Goal: Find specific page/section: Find specific page/section

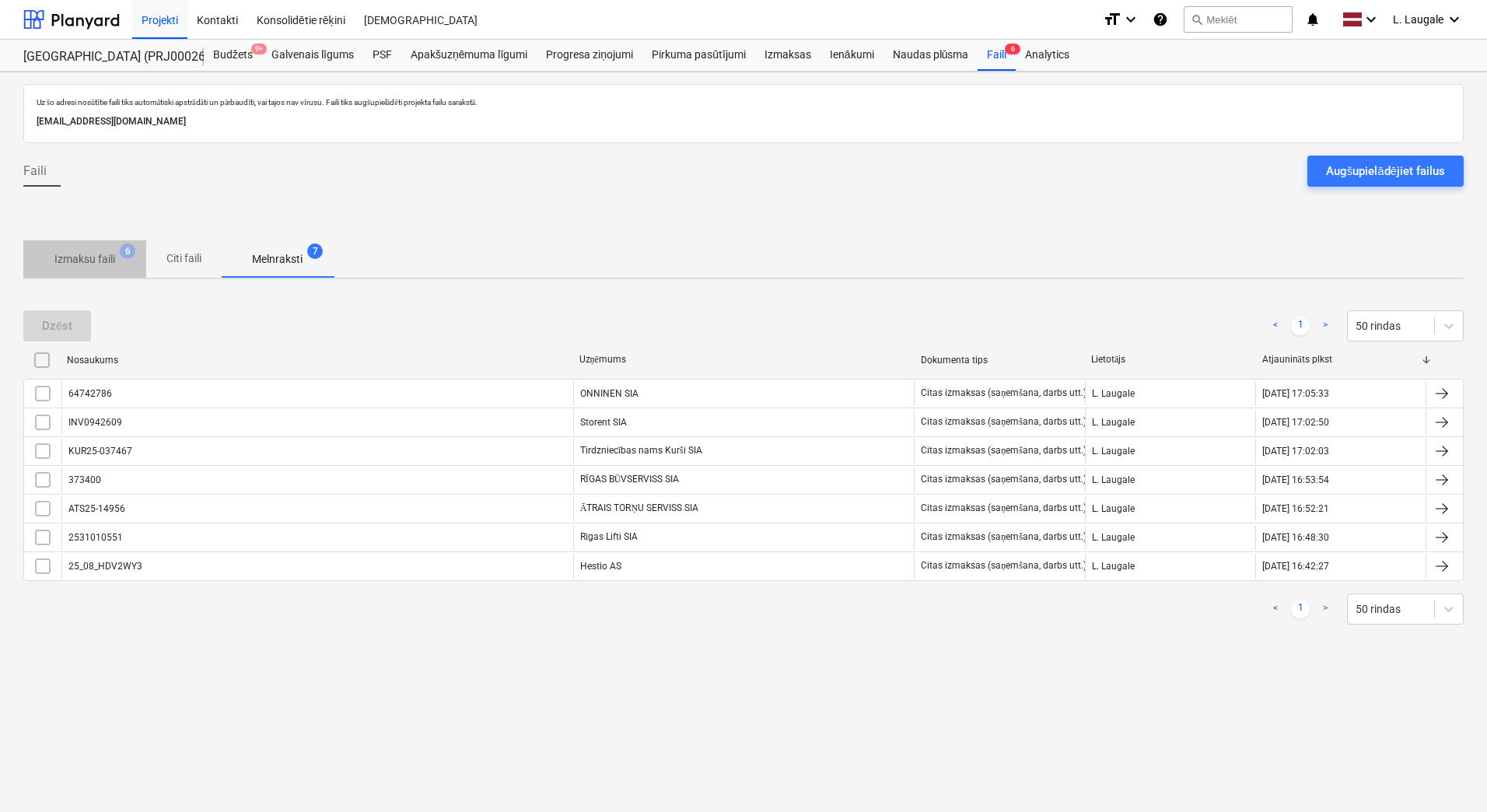
click at [96, 275] on button "Izmaksu faili 6" at bounding box center [84, 258] width 123 height 38
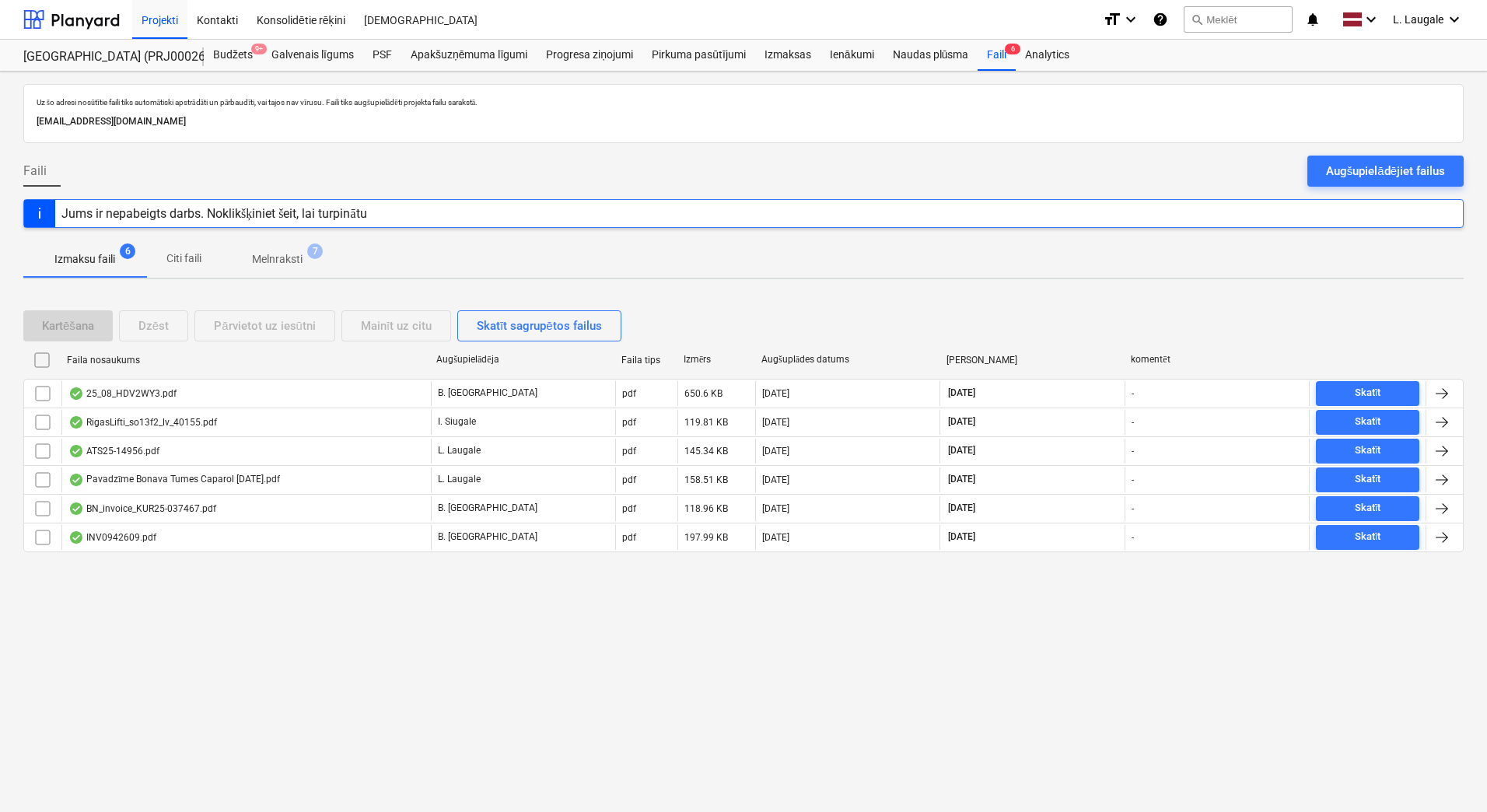
click at [273, 255] on p "Melnraksti" at bounding box center [277, 258] width 50 height 16
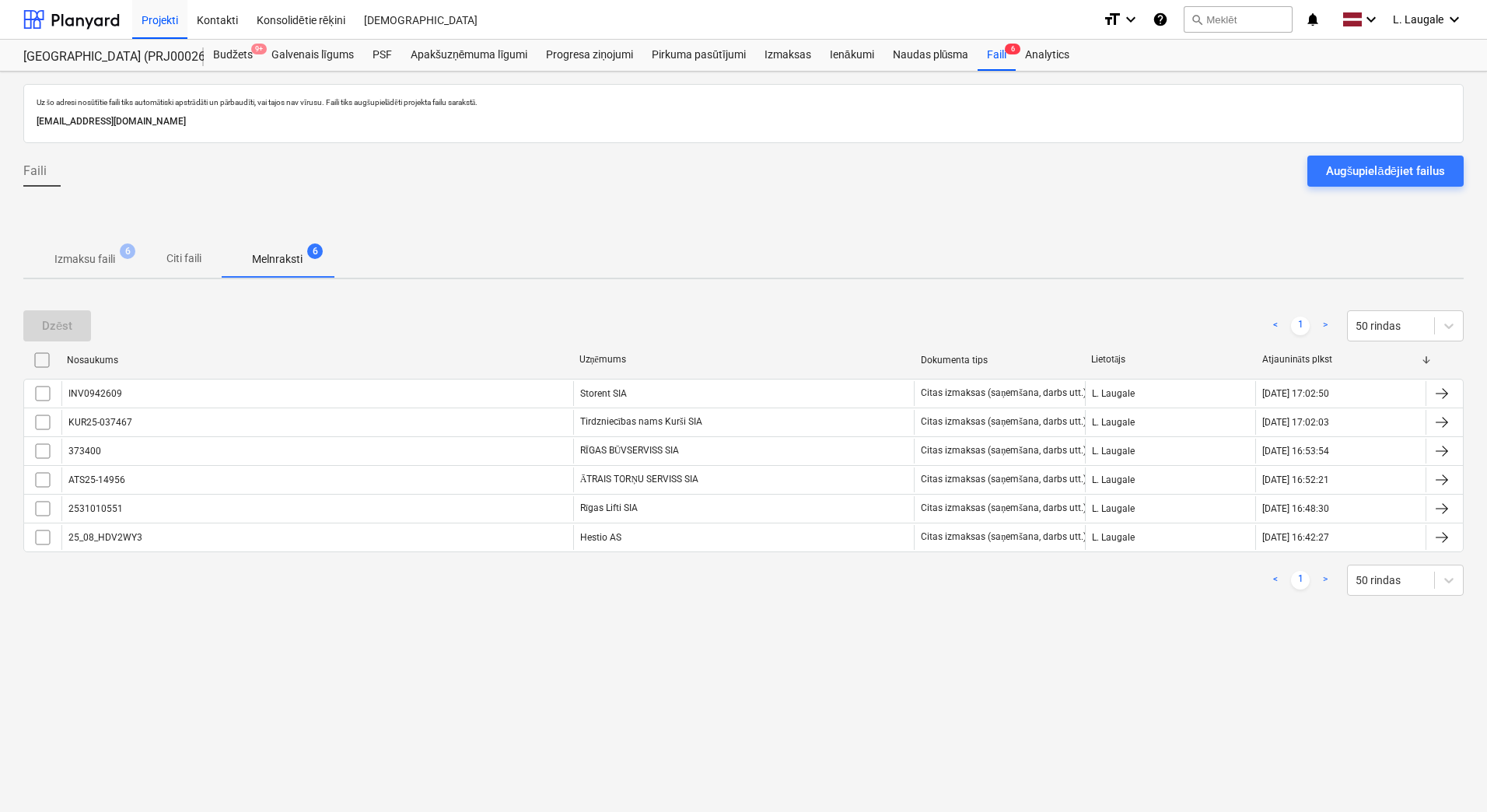
click at [106, 259] on p "Izmaksu faili" at bounding box center [84, 258] width 61 height 16
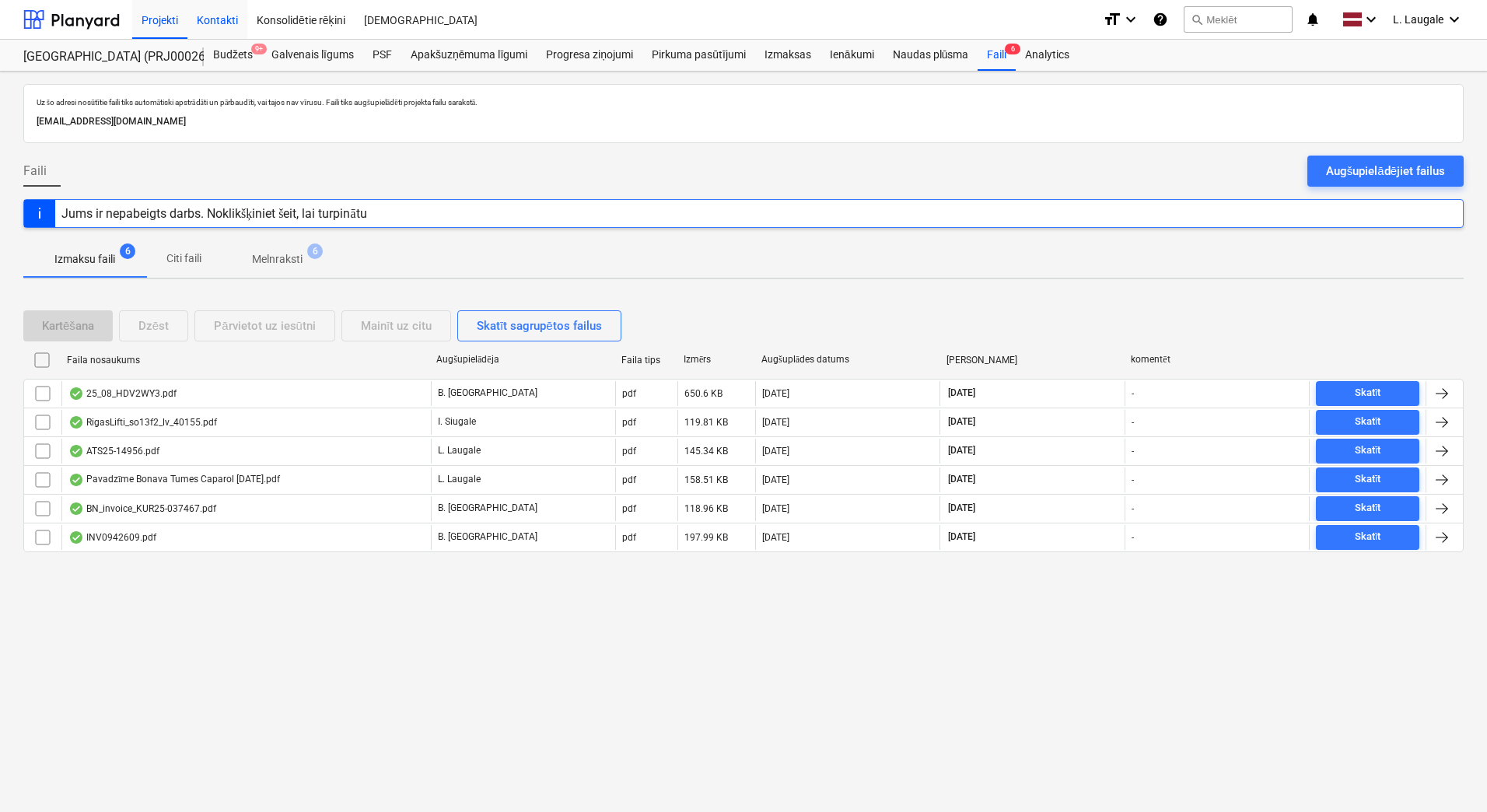
click at [219, 18] on div "Kontakti" at bounding box center [217, 18] width 60 height 40
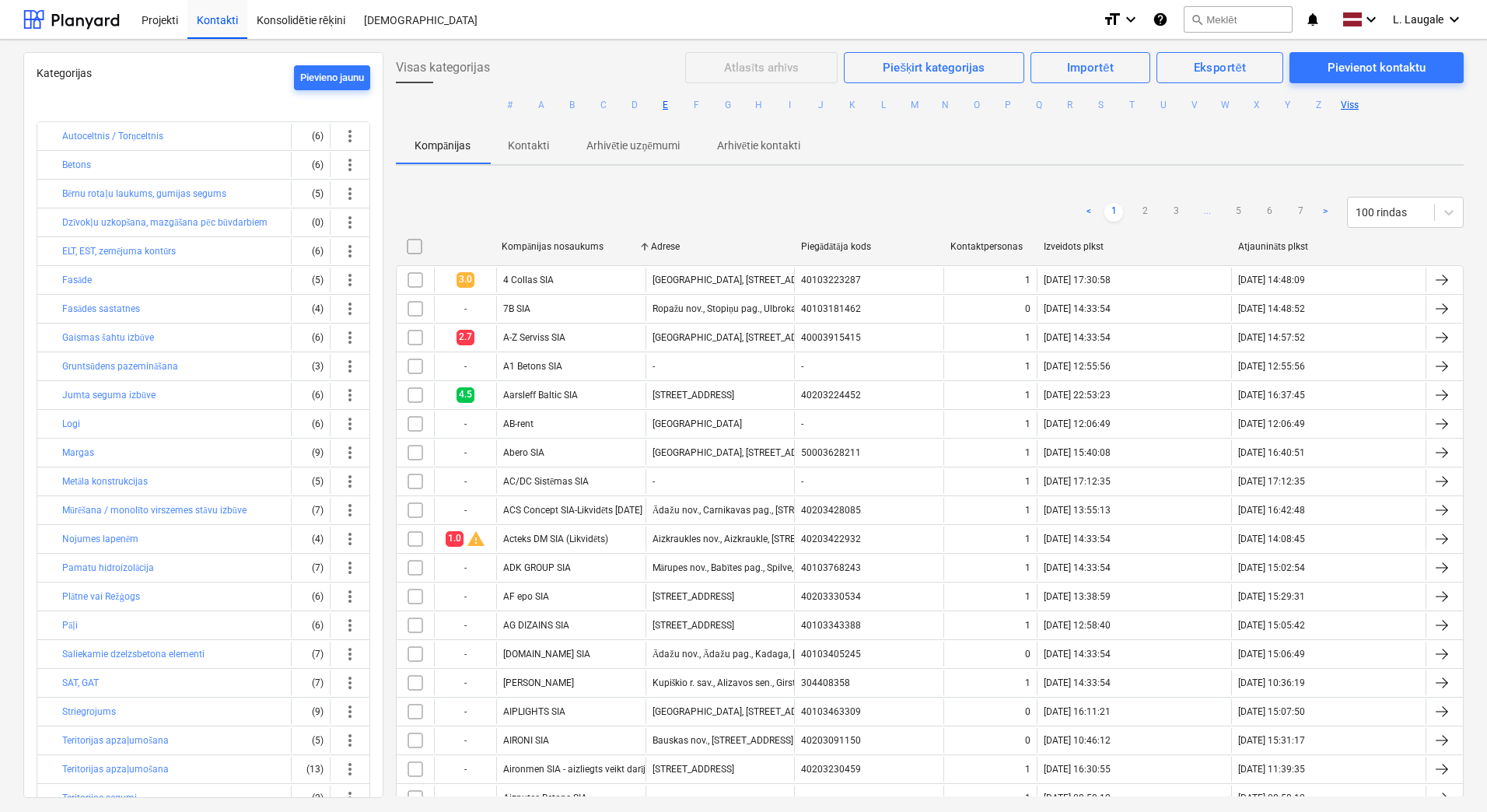
click at [664, 99] on button "E" at bounding box center [665, 104] width 18 height 18
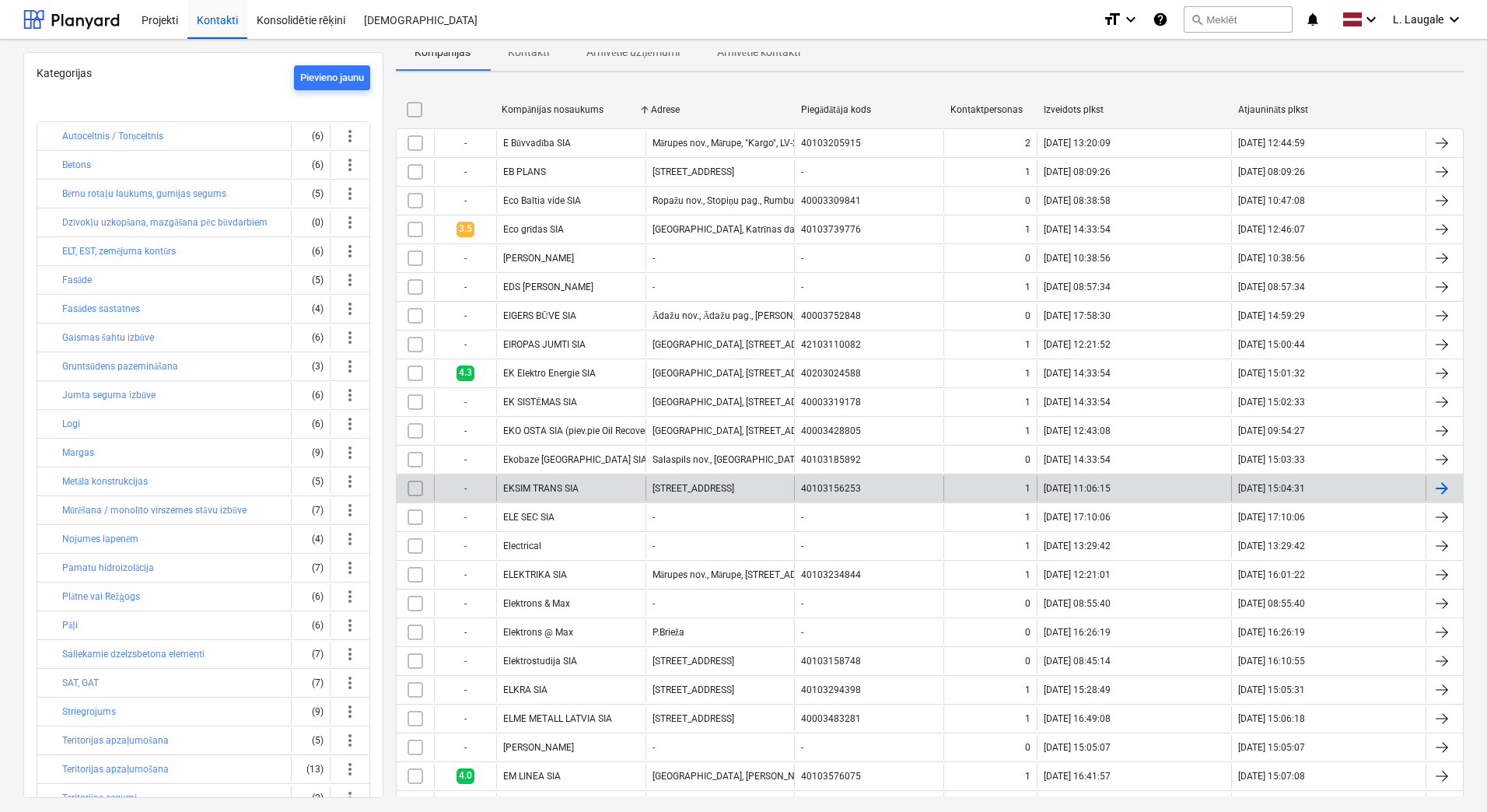
scroll to position [258, 0]
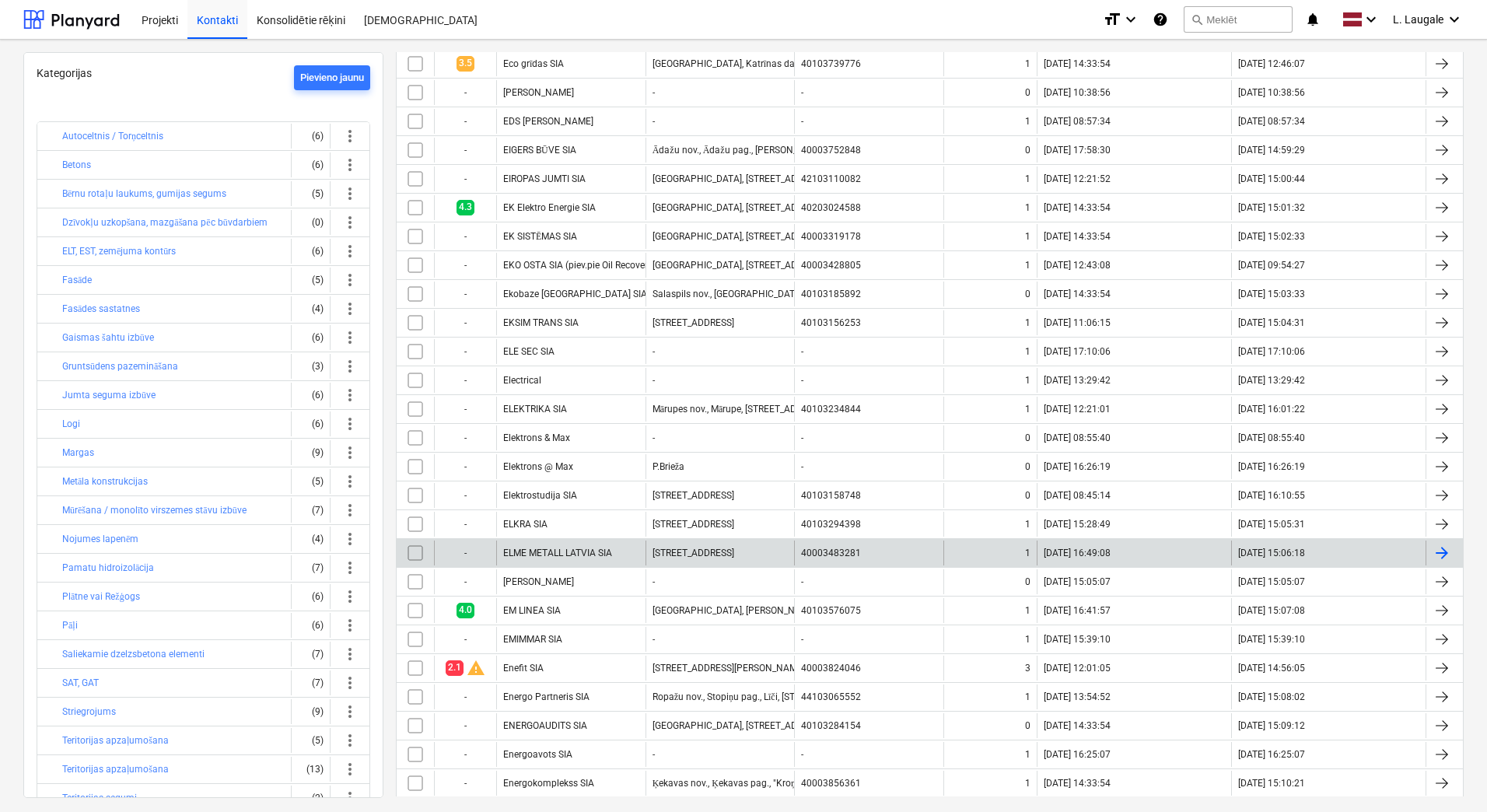
click at [602, 559] on div "ELME METALL LATVIA SIA" at bounding box center [570, 553] width 150 height 25
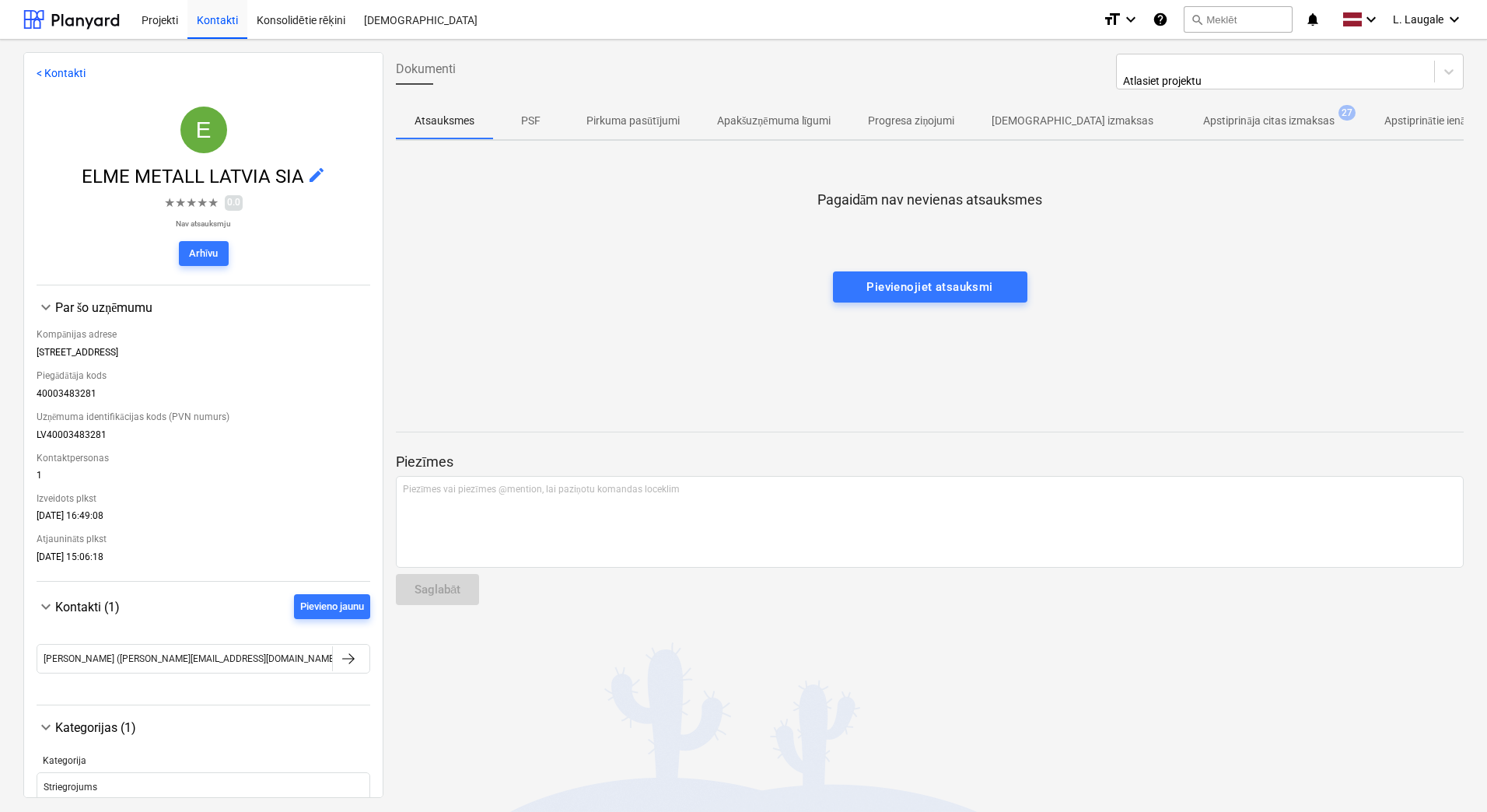
click at [1233, 131] on button "Apstiprināja citas izmaksas 27" at bounding box center [1269, 121] width 193 height 38
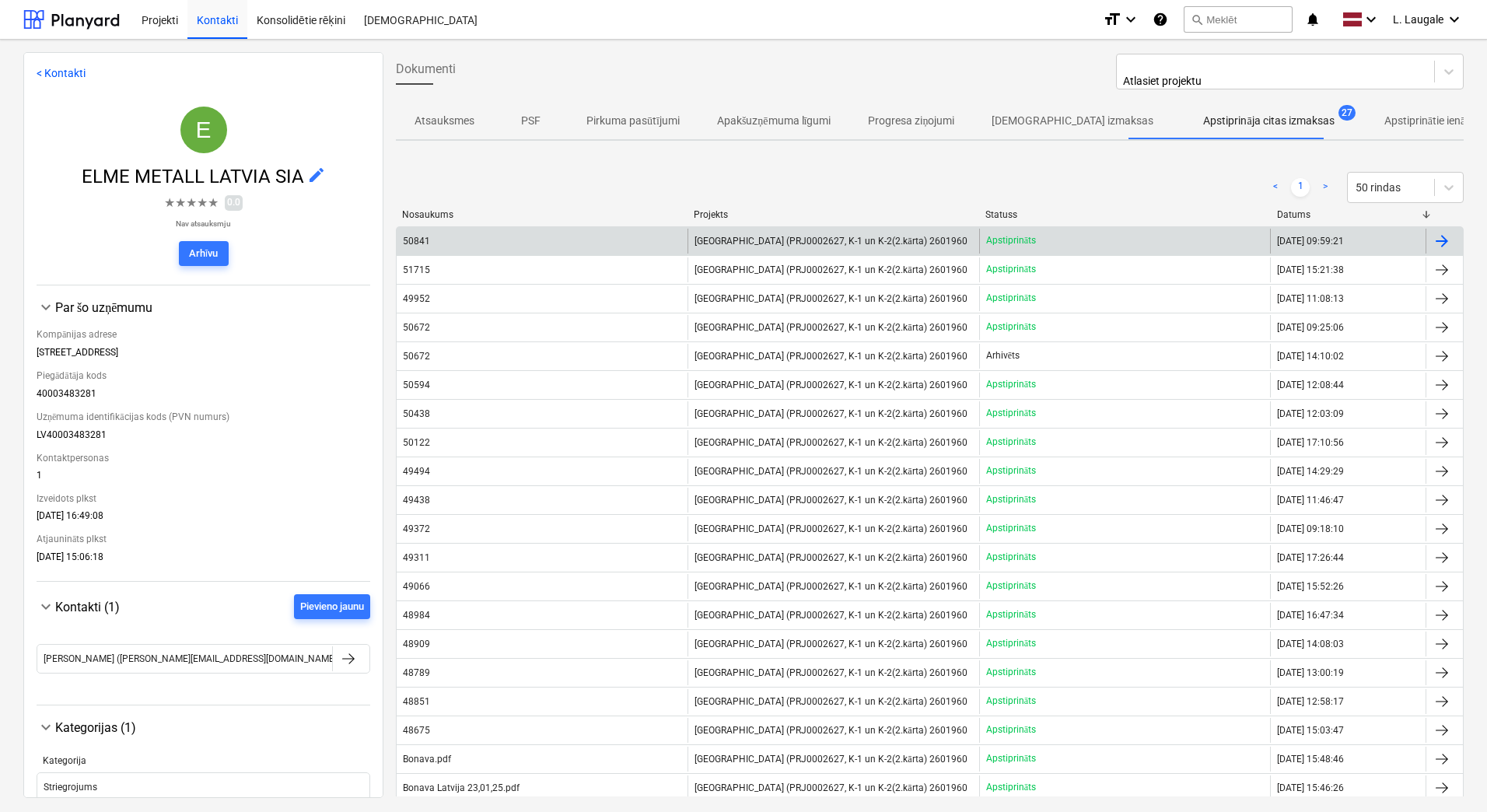
click at [648, 234] on div "50841" at bounding box center [542, 241] width 291 height 25
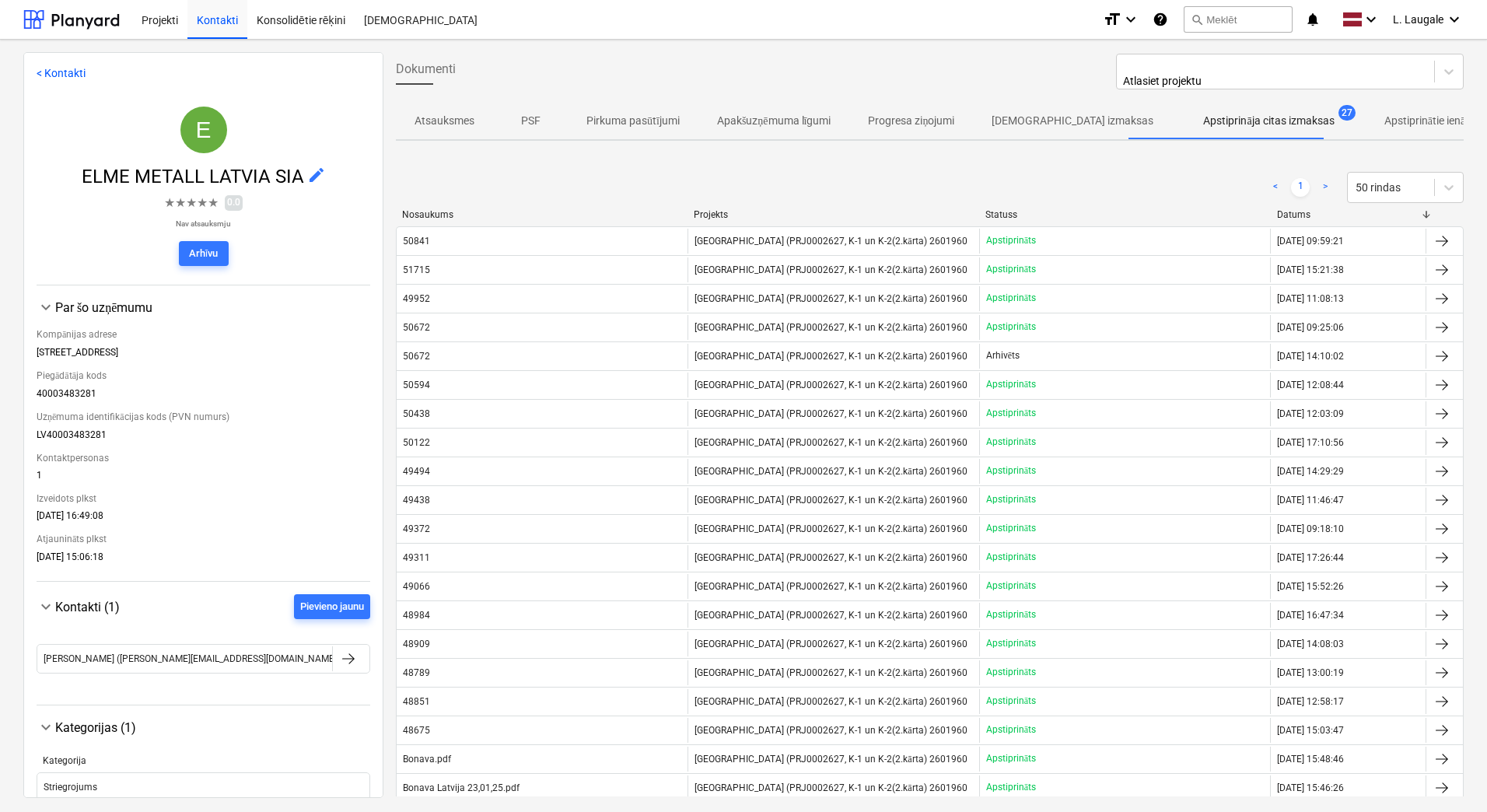
click at [1223, 21] on div "Neizdevās ielādēt projektu sarakstu" at bounding box center [1194, 15] width 191 height 18
click at [1223, 20] on div "Neizdevās ielādēt projektu sarakstu" at bounding box center [1194, 15] width 191 height 18
click at [1266, 20] on div "Neizdevās ielādēt projektu sarakstu" at bounding box center [1194, 15] width 191 height 18
click at [183, 18] on div "Projekti" at bounding box center [159, 18] width 55 height 40
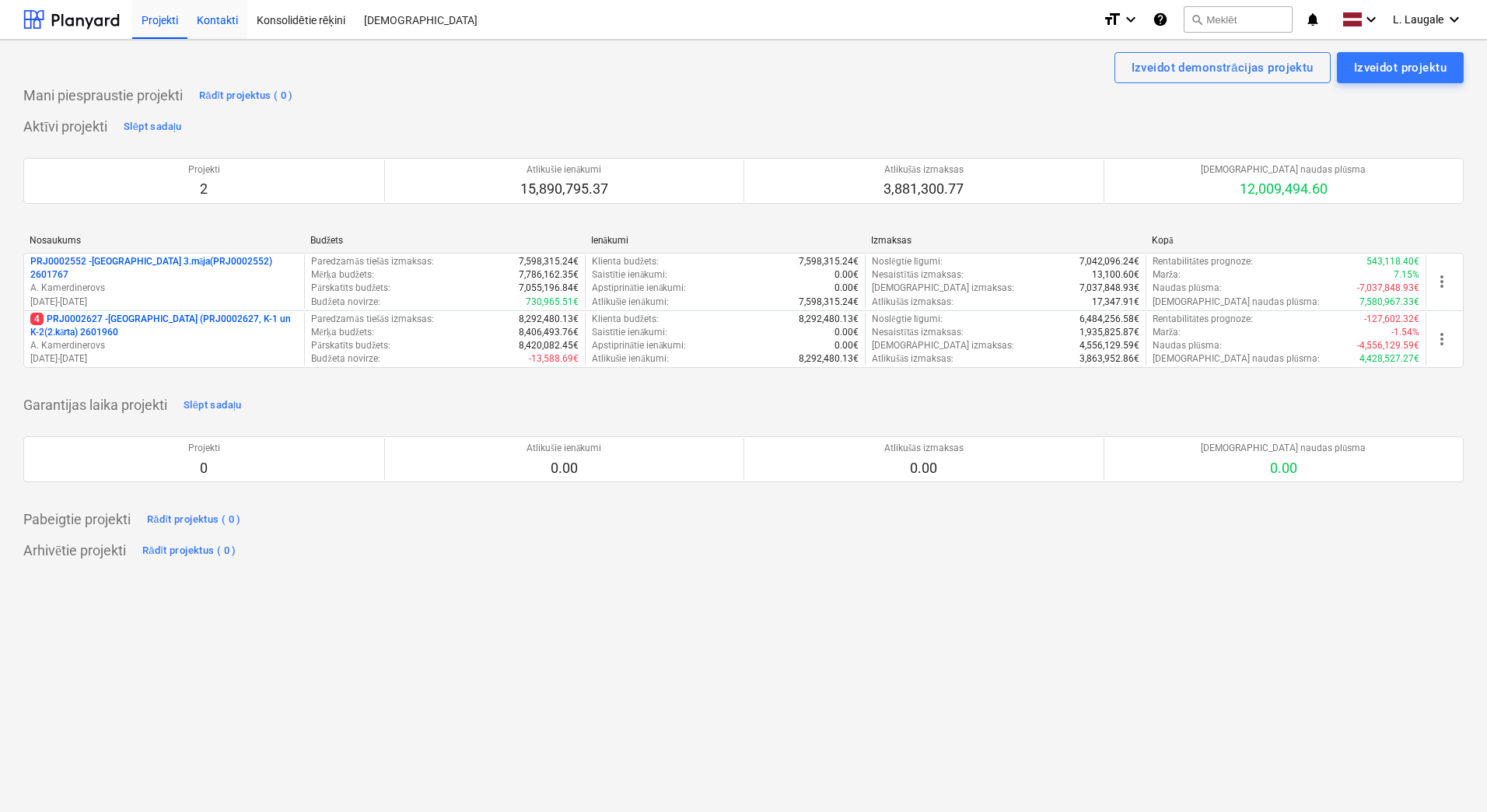
click at [219, 14] on div "Kontakti" at bounding box center [217, 18] width 60 height 40
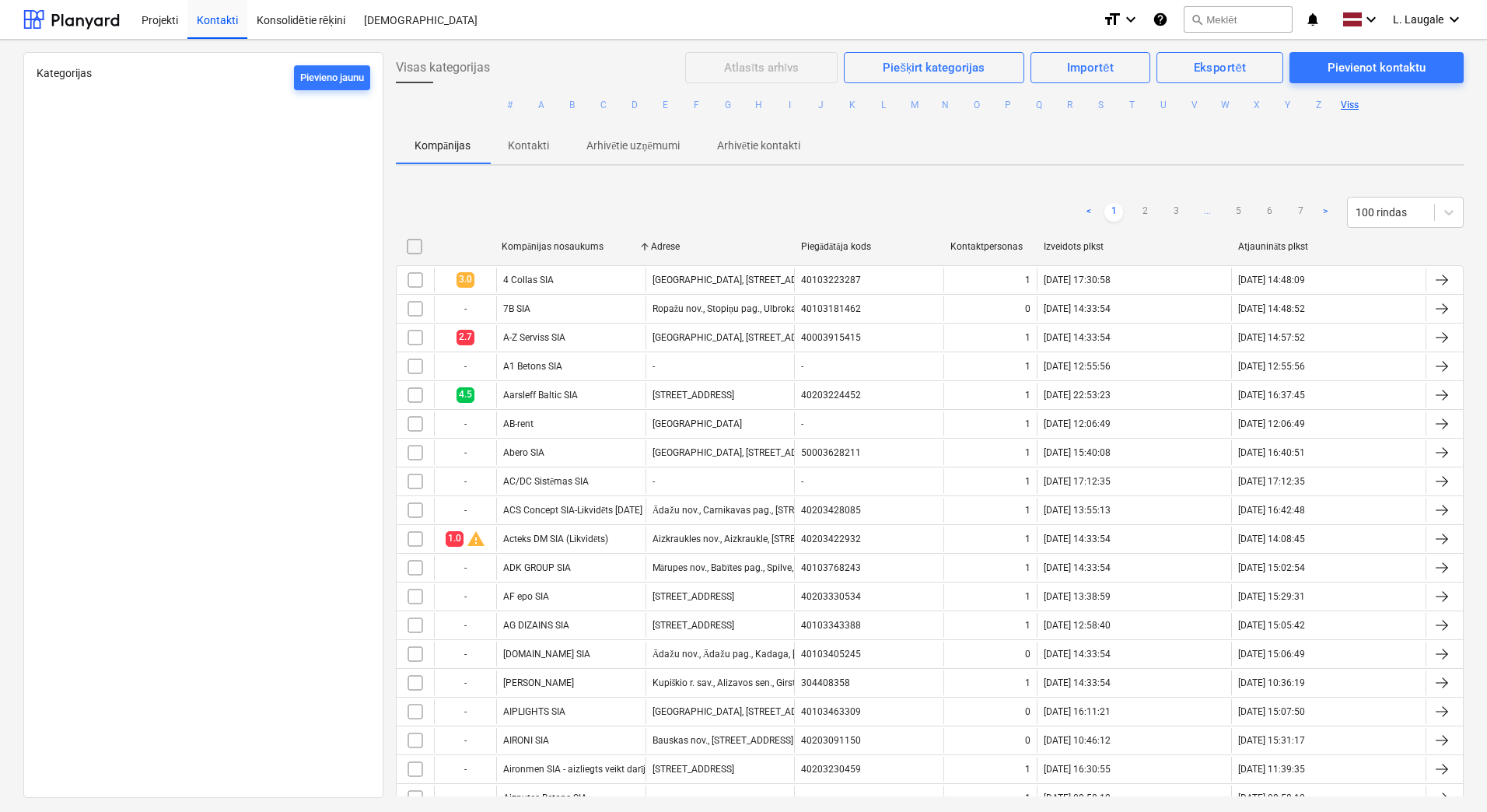
click at [1223, 18] on div "Neizdevās ielādēt projektu sarakstu" at bounding box center [1194, 15] width 191 height 18
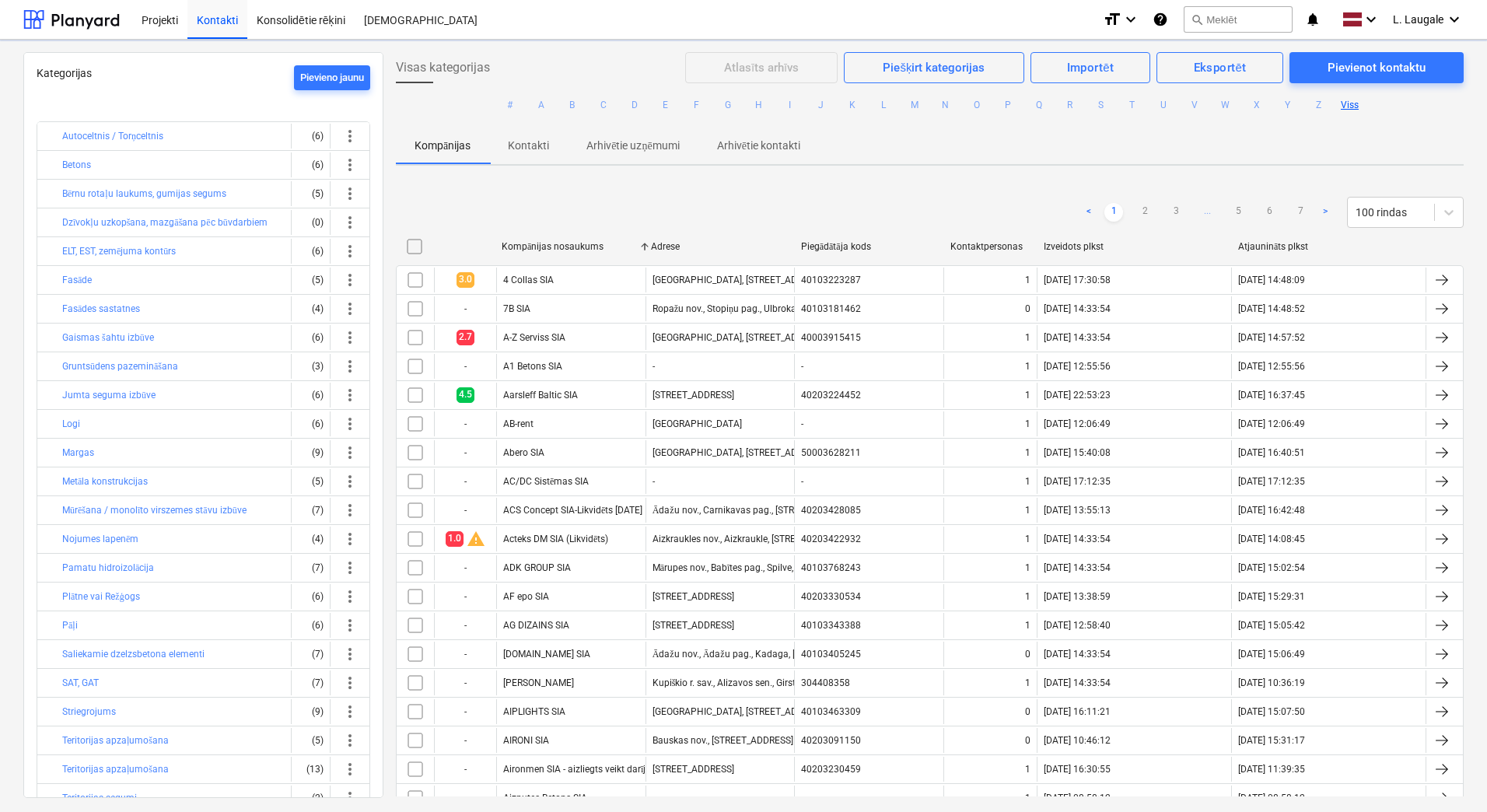
click at [1266, 14] on div "Neizdevās ielādēt projektu sarakstu" at bounding box center [1194, 15] width 191 height 18
click at [1215, 22] on div "Neizdevās ielādēt projektu sarakstu" at bounding box center [1194, 15] width 191 height 18
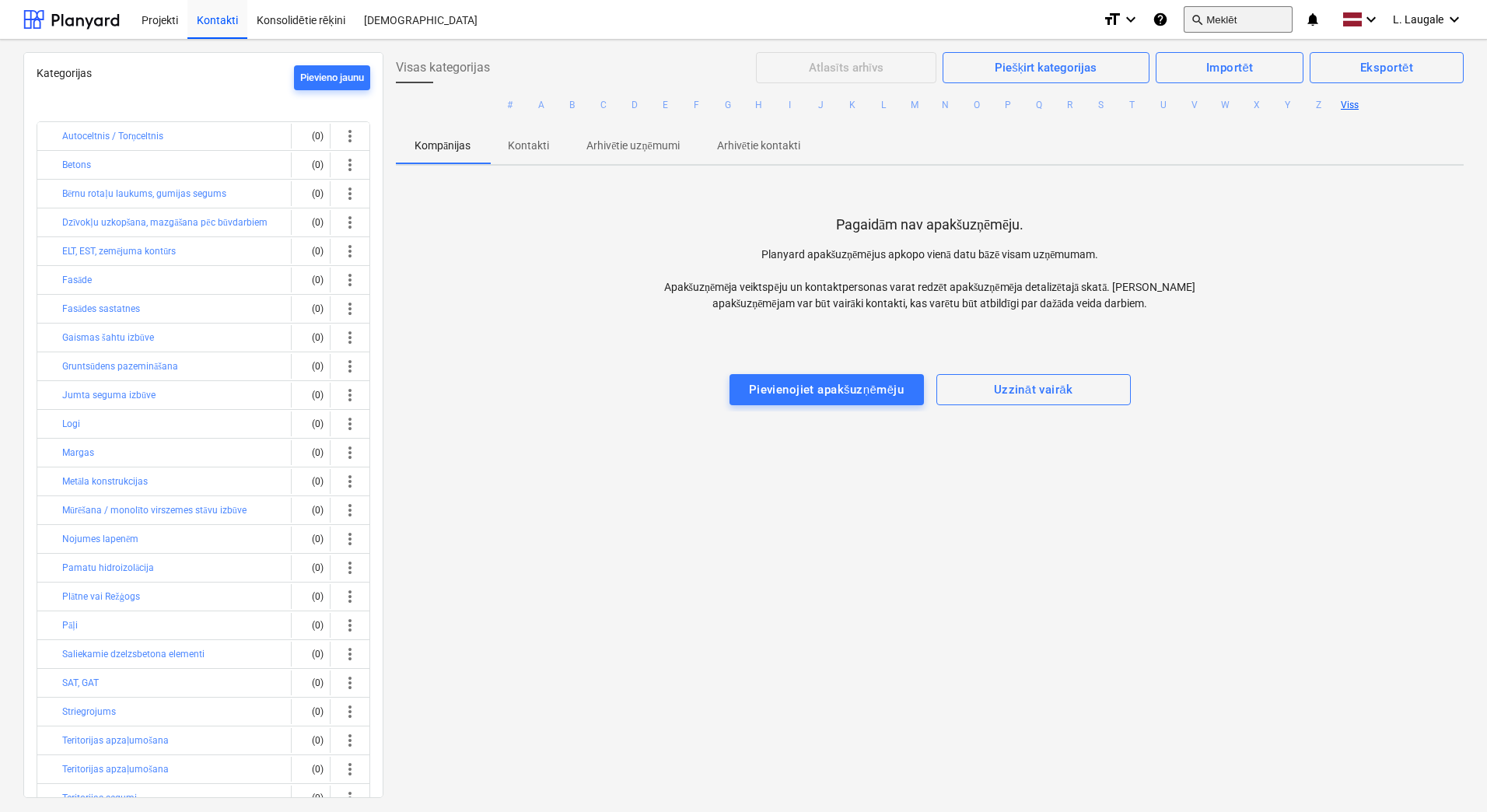
drag, startPoint x: 0, startPoint y: 0, endPoint x: 1226, endPoint y: 18, distance: 1226.1
click at [1226, 18] on button "search Meklēt" at bounding box center [1238, 18] width 109 height 26
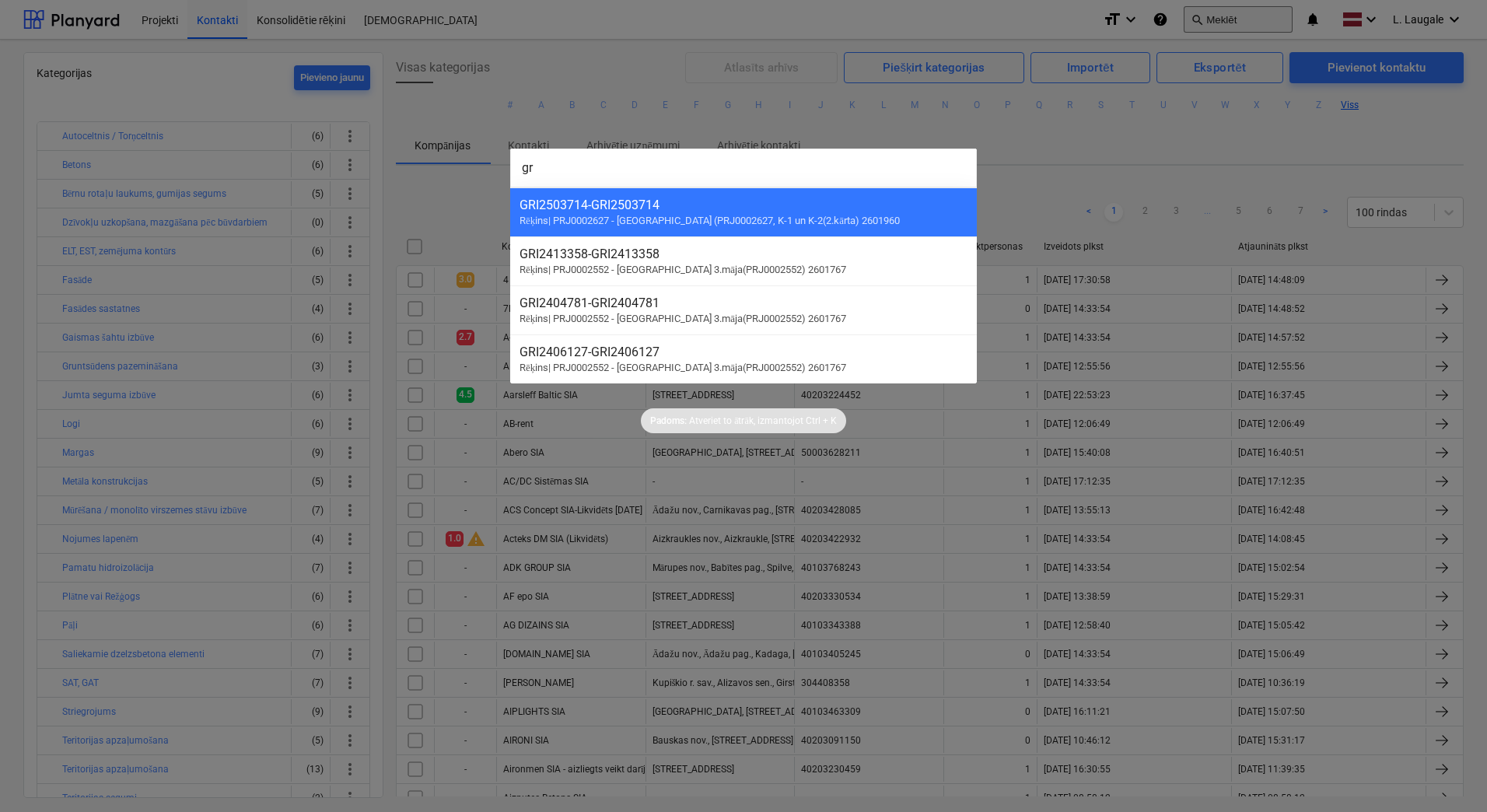
type input "g"
type input "agris"
